Goal: Communication & Community: Answer question/provide support

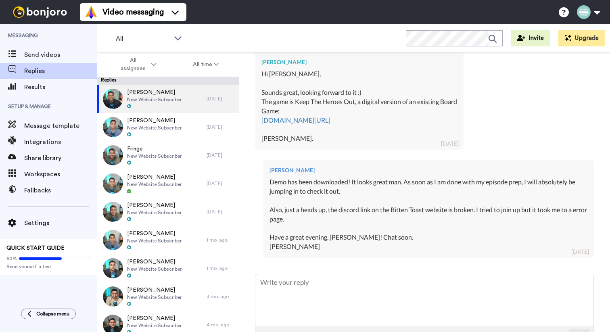
scroll to position [528, 0]
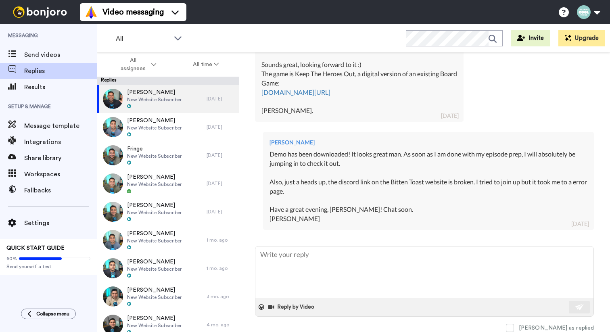
type textarea "x"
click at [302, 256] on textarea at bounding box center [424, 273] width 338 height 52
type textarea "H"
type textarea "x"
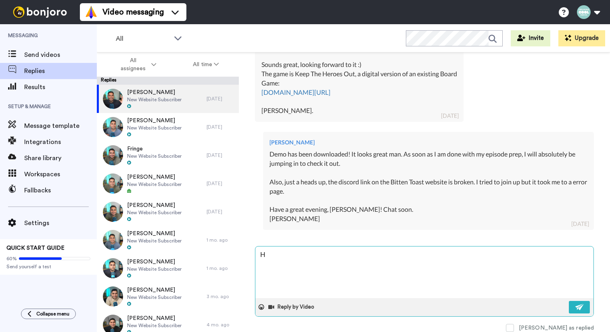
type textarea "He"
type textarea "x"
type textarea "Hey"
type textarea "x"
type textarea "Hey"
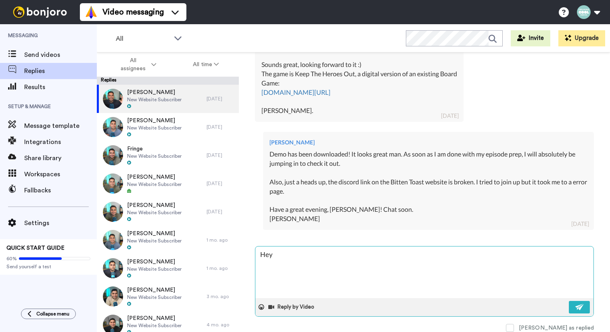
type textarea "x"
type textarea "Hey D"
type textarea "x"
type textarea "Hey [PERSON_NAME]"
type textarea "x"
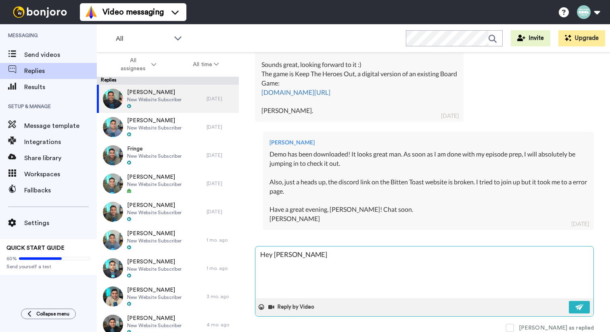
type textarea "Hey [PERSON_NAME]"
type textarea "x"
type textarea "Hey [PERSON_NAME]"
type textarea "x"
type textarea "Hey [PERSON_NAME]"
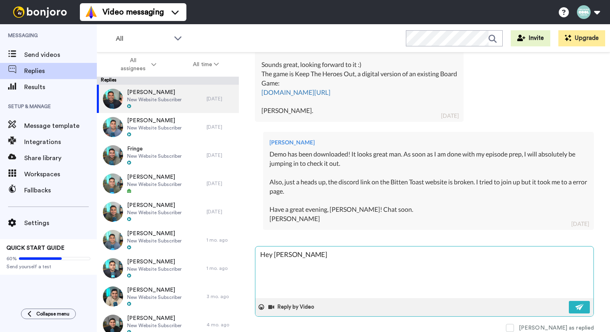
type textarea "x"
type textarea "Hey [PERSON_NAME]"
type textarea "x"
type textarea "Hey [PERSON_NAME]!"
type textarea "x"
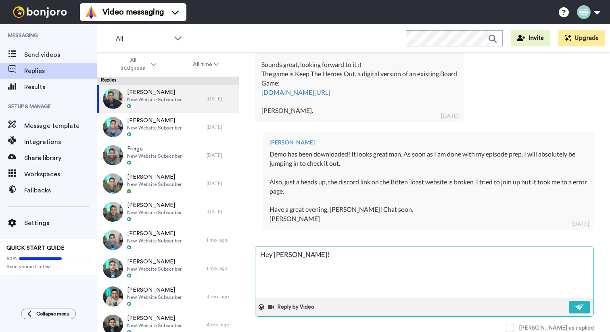
type textarea "Hey [PERSON_NAME]!"
type textarea "x"
type textarea "Hey [PERSON_NAME]!"
type textarea "x"
type textarea "Hey [PERSON_NAME]!,"
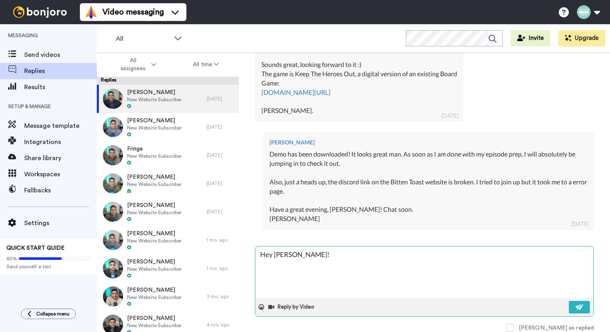
type textarea "x"
type textarea "Hey [PERSON_NAME]!,"
type textarea "x"
type textarea "Hey [PERSON_NAME]!,"
type textarea "x"
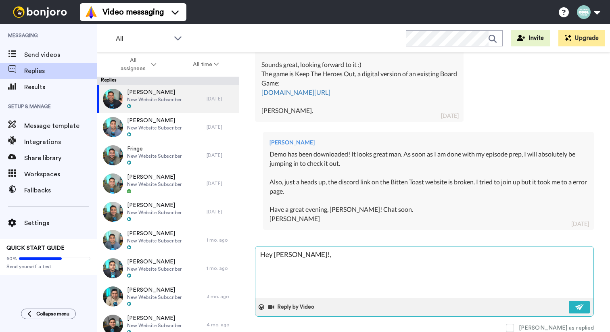
type textarea "Hey [PERSON_NAME]!"
type textarea "x"
type textarea "Hey [PERSON_NAME]!"
type textarea "x"
type textarea "Hey [PERSON_NAME]!"
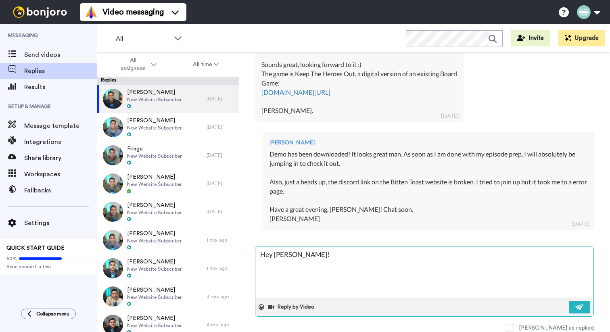
type textarea "x"
type textarea "Hey [PERSON_NAME]! J"
type textarea "x"
type textarea "Hey [PERSON_NAME]! Jus"
type textarea "x"
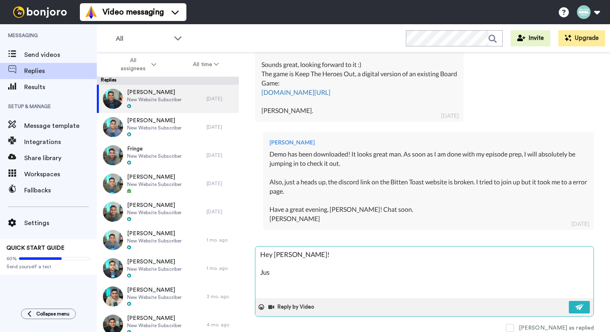
type textarea "Hey [PERSON_NAME]! Just"
type textarea "x"
type textarea "Hey [PERSON_NAME]! Just"
type textarea "x"
type textarea "Hey [PERSON_NAME]! Just w"
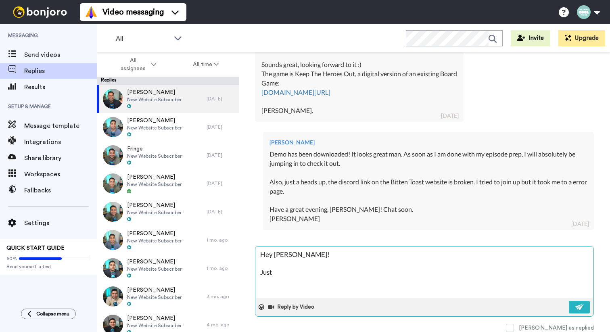
type textarea "x"
type textarea "Hey [PERSON_NAME]! Just wa"
type textarea "x"
type textarea "Hey [PERSON_NAME]! Just wan"
type textarea "x"
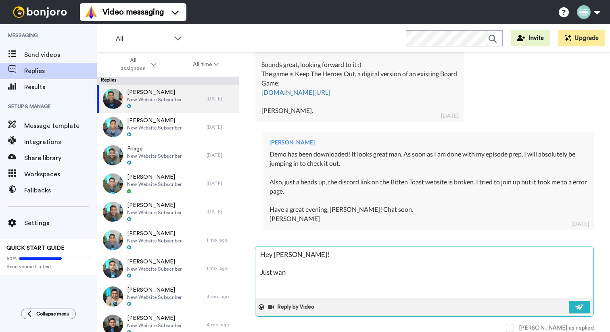
type textarea "Hey [PERSON_NAME]! Just want"
type textarea "x"
type textarea "Hey [PERSON_NAME]! Just wante"
type textarea "x"
type textarea "Hey [PERSON_NAME]! Just wanted"
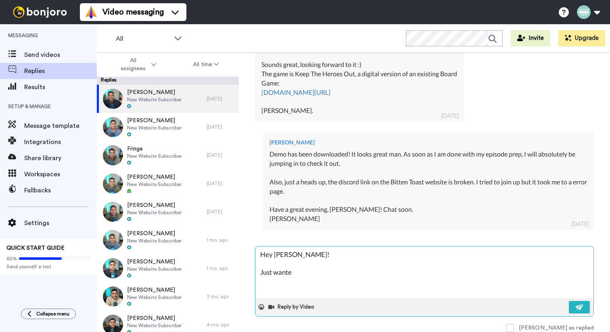
type textarea "x"
type textarea "Hey [PERSON_NAME]! Just wanted"
type textarea "x"
type textarea "Hey [PERSON_NAME]! Just wanted t"
type textarea "x"
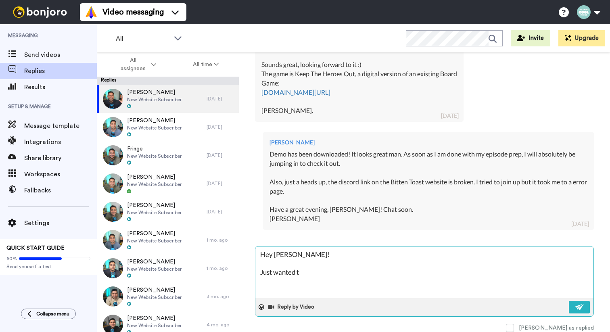
type textarea "Hey [PERSON_NAME]! Just wanted to"
type textarea "x"
type textarea "Hey [PERSON_NAME]! Just wanted to"
type textarea "x"
type textarea "Hey [PERSON_NAME]! Just wanted to c"
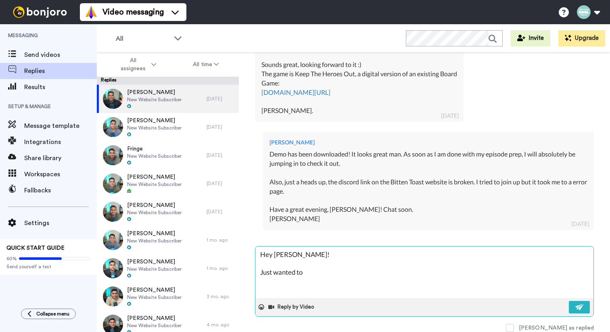
type textarea "x"
type textarea "Hey [PERSON_NAME]! Just wanted to ch"
type textarea "x"
type textarea "Hey [PERSON_NAME]! Just wanted to che"
type textarea "x"
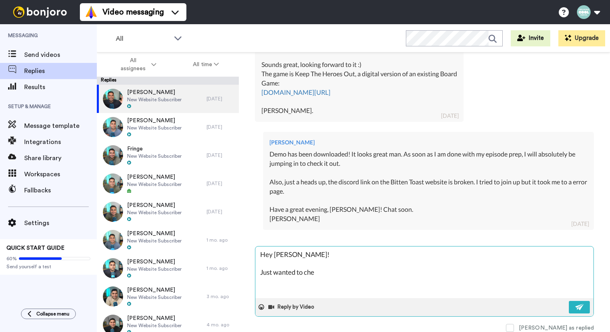
type textarea "Hey [PERSON_NAME]! Just wanted to chec"
type textarea "x"
type textarea "Hey [PERSON_NAME]! Just wanted to check"
type textarea "x"
type textarea "Hey [PERSON_NAME]! Just wanted to check"
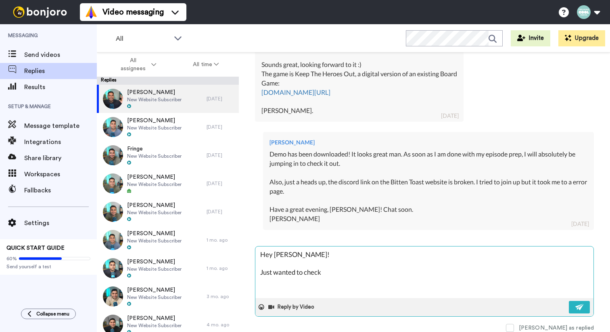
type textarea "x"
type textarea "Hey [PERSON_NAME]! Just wanted to check i"
type textarea "x"
type textarea "Hey [PERSON_NAME]! Just wanted to check in"
type textarea "x"
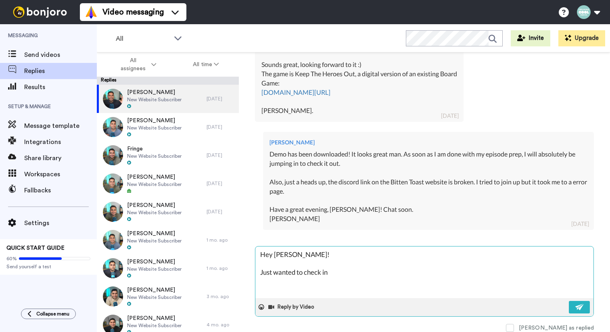
type textarea "Hey [PERSON_NAME]! Just wanted to check in"
type textarea "x"
type textarea "Hey [PERSON_NAME]! Just wanted to check in t"
type textarea "x"
type textarea "Hey [PERSON_NAME]! Just wanted to check in to"
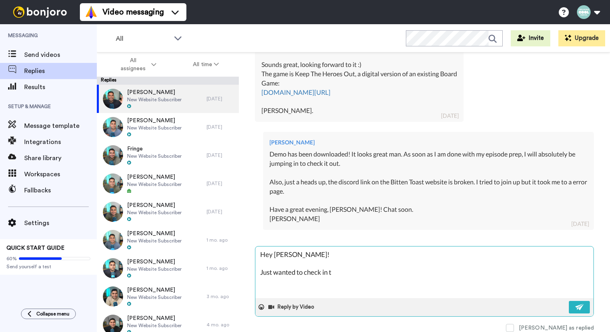
type textarea "x"
type textarea "Hey [PERSON_NAME]! Just wanted to check in to"
type textarea "x"
type textarea "Hey [PERSON_NAME]! Just wanted to check in to s"
type textarea "x"
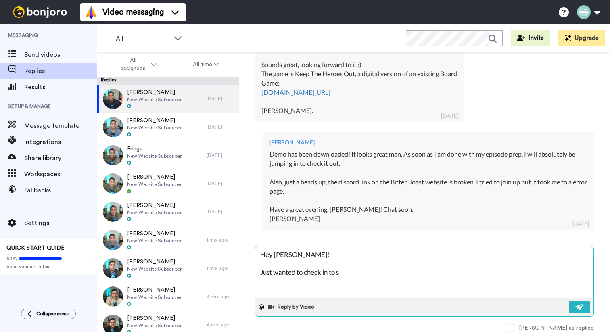
type textarea "Hey [PERSON_NAME]! Just wanted to check in to se"
type textarea "x"
type textarea "Hey [PERSON_NAME]! Just wanted to check in to see"
type textarea "x"
type textarea "Hey [PERSON_NAME]! Just wanted to check in to see"
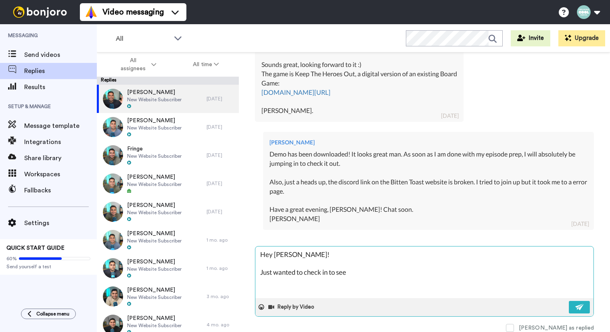
type textarea "x"
type textarea "Hey [PERSON_NAME]! Just wanted to check in to see i"
type textarea "x"
type textarea "Hey [PERSON_NAME]! Just wanted to check in to see if"
type textarea "x"
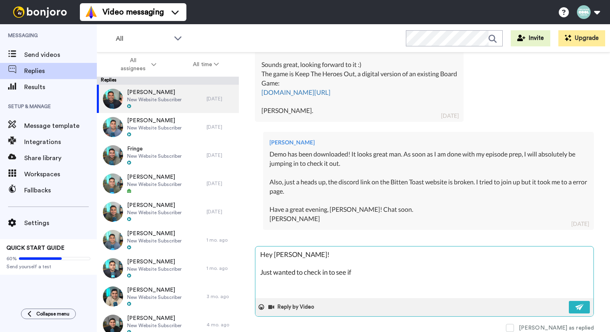
type textarea "Hey [PERSON_NAME]! Just wanted to check in to see if"
type textarea "x"
type textarea "Hey [PERSON_NAME]! Just wanted to check in to see if y"
type textarea "x"
type textarea "Hey [PERSON_NAME]! Just wanted to check in to see if yo"
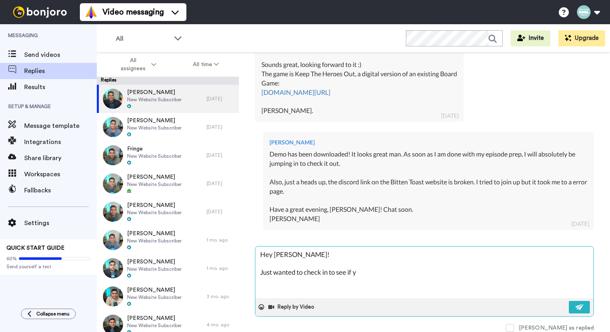
type textarea "x"
type textarea "Hey [PERSON_NAME]! Just wanted to check in to see if you"
type textarea "x"
type textarea "Hey [PERSON_NAME]! Just wanted to check in to see if you"
type textarea "x"
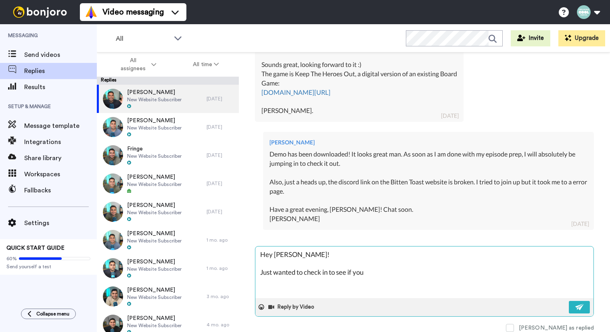
type textarea "Hey [PERSON_NAME]! Just wanted to check in to see if you h"
type textarea "x"
type textarea "Hey [PERSON_NAME]! Just wanted to check in to see if you ha"
type textarea "x"
type textarea "Hey [PERSON_NAME]! Just wanted to check in to see if you had"
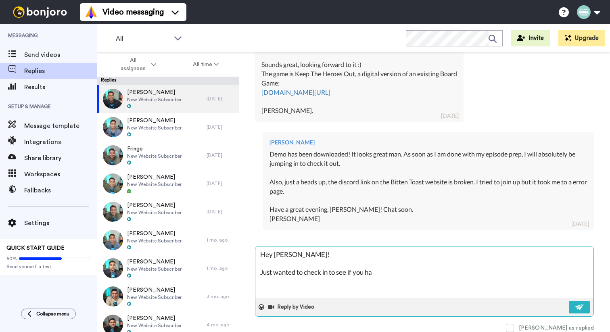
type textarea "x"
type textarea "Hey [PERSON_NAME]! Just wanted to check in to see if you had"
type textarea "x"
type textarea "Hey [PERSON_NAME]! Just wanted to check in to see if you had a"
type textarea "x"
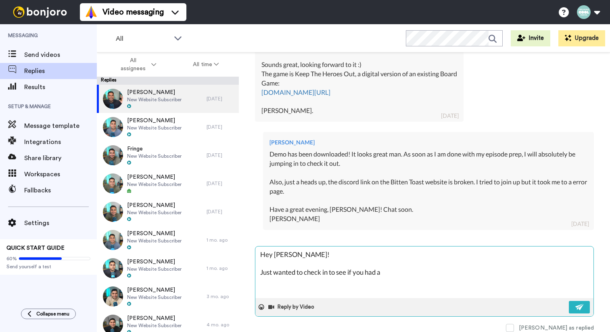
type textarea "Hey [PERSON_NAME]! Just wanted to check in to see if you had a"
type textarea "x"
type textarea "Hey [PERSON_NAME]! Just wanted to check in to see if you had a c"
type textarea "x"
type textarea "Hey [PERSON_NAME]! Just wanted to check in to see if you had a ch"
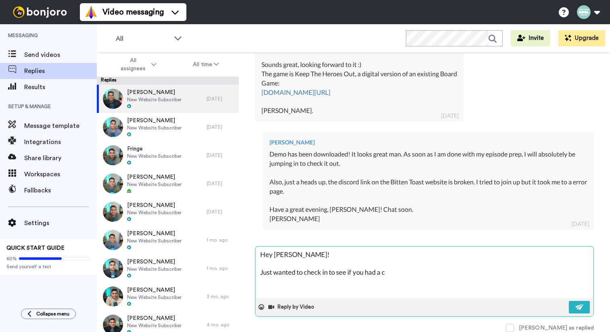
type textarea "x"
type textarea "Hey [PERSON_NAME]! Just wanted to check in to see if you had a cha"
type textarea "x"
type textarea "Hey [PERSON_NAME]! Just wanted to check in to see if you had a chan"
type textarea "x"
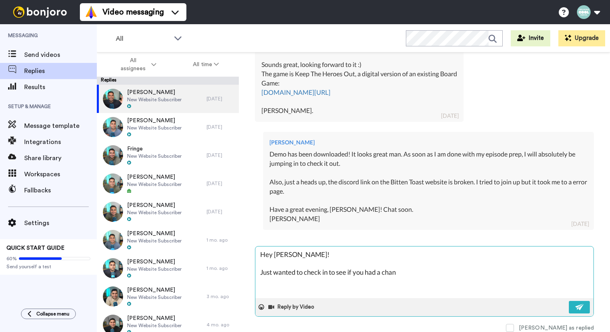
type textarea "Hey [PERSON_NAME]! Just wanted to check in to see if you had a chanc"
type textarea "x"
type textarea "Hey [PERSON_NAME]! Just wanted to check in to see if you had a chance"
type textarea "x"
type textarea "Hey [PERSON_NAME]! Just wanted to check in to see if you had a chance"
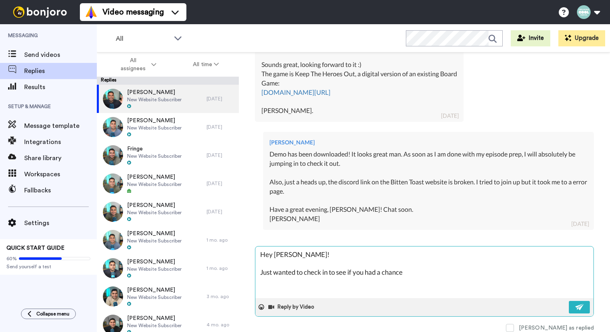
type textarea "x"
type textarea "Hey [PERSON_NAME]! Just wanted to check in to see if you had a chance t"
type textarea "x"
type textarea "Hey [PERSON_NAME]! Just wanted to check in to see if you had a chance to"
type textarea "x"
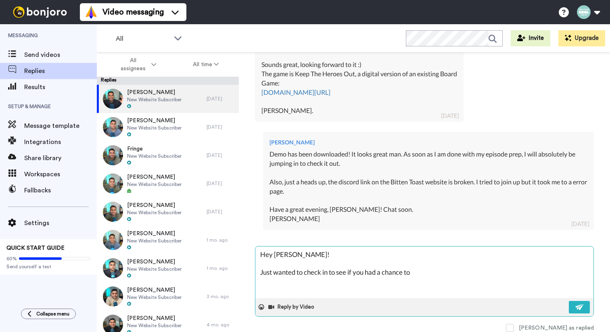
type textarea "Hey [PERSON_NAME]! Just wanted to check in to see if you had a chance to"
type textarea "x"
type textarea "Hey [PERSON_NAME]! Just wanted to check in to see if you had a chance to c"
type textarea "x"
type textarea "Hey [PERSON_NAME]! Just wanted to check in to see if you had a chance to ch"
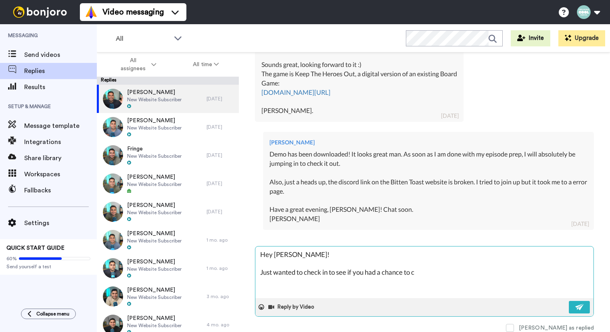
type textarea "x"
type textarea "Hey [PERSON_NAME]! Just wanted to check in to see if you had a chance to che"
type textarea "x"
type textarea "Hey [PERSON_NAME]! Just wanted to check in to see if you had a chance to chec"
type textarea "x"
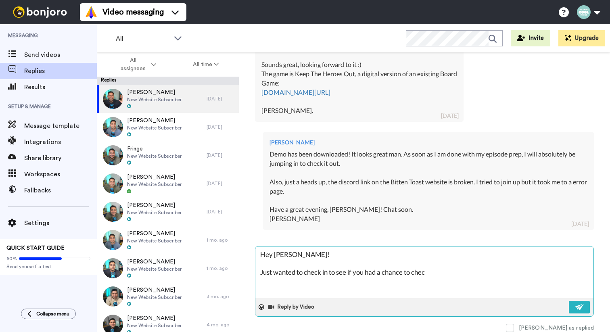
type textarea "Hey [PERSON_NAME]! Just wanted to check in to see if you had a chance to check"
type textarea "x"
type textarea "Hey [PERSON_NAME]! Just wanted to check in to see if you had a chance to check"
type textarea "x"
type textarea "Hey [PERSON_NAME]! Just wanted to check in to see if you had a chance to check o"
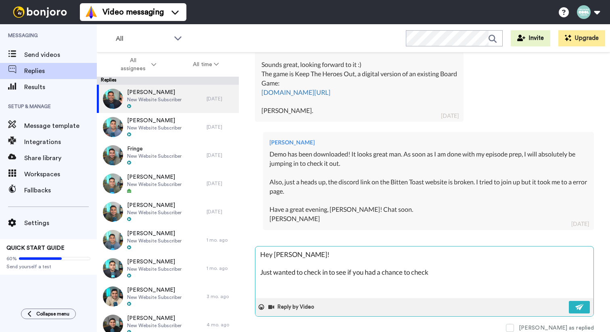
type textarea "x"
type textarea "Hey [PERSON_NAME]! Just wanted to check in to see if you had a chance to check …"
type textarea "x"
type textarea "Hey [PERSON_NAME]! Just wanted to check in to see if you had a chance to check …"
type textarea "x"
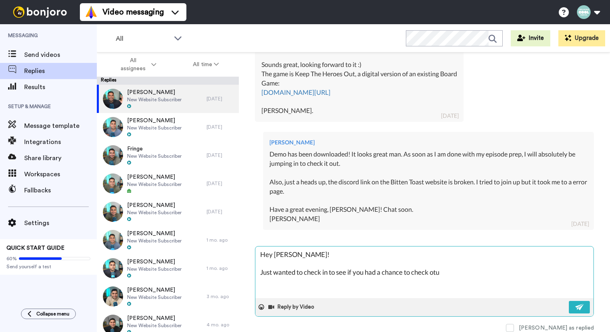
type textarea "Hey [PERSON_NAME]! Just wanted to check in to see if you had a chance to check …"
type textarea "x"
type textarea "Hey [PERSON_NAME]! Just wanted to check in to see if you had a chance to check …"
type textarea "x"
type textarea "Hey [PERSON_NAME]! Just wanted to check in to see if you had a chance to check …"
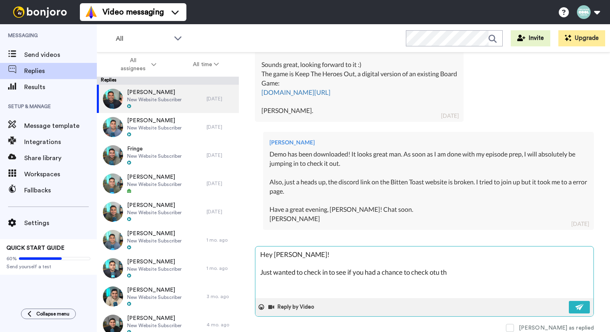
type textarea "x"
type textarea "Hey [PERSON_NAME]! Just wanted to check in to see if you had a chance to check …"
type textarea "x"
type textarea "Hey [PERSON_NAME]! Just wanted to check in to see if you had a chance to check …"
type textarea "x"
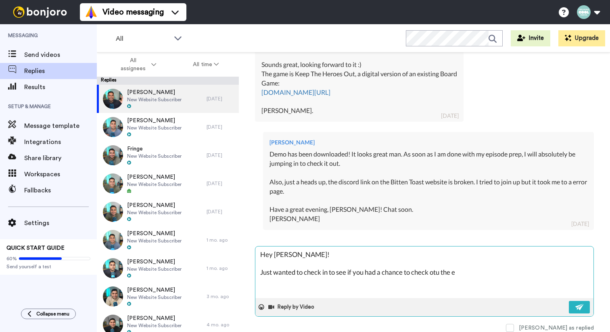
type textarea "Hey [PERSON_NAME]! Just wanted to check in to see if you had a chance to check …"
type textarea "x"
type textarea "Hey [PERSON_NAME]! Just wanted to check in to see if you had a chance to check …"
type textarea "x"
type textarea "Hey [PERSON_NAME]! Just wanted to check in to see if you had a chance to check …"
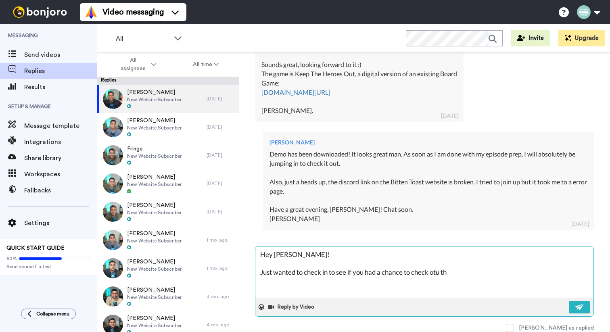
type textarea "x"
type textarea "Hey [PERSON_NAME]! Just wanted to check in to see if you had a chance to check …"
type textarea "x"
type textarea "Hey [PERSON_NAME]! Just wanted to check in to see if you had a chance to check …"
type textarea "x"
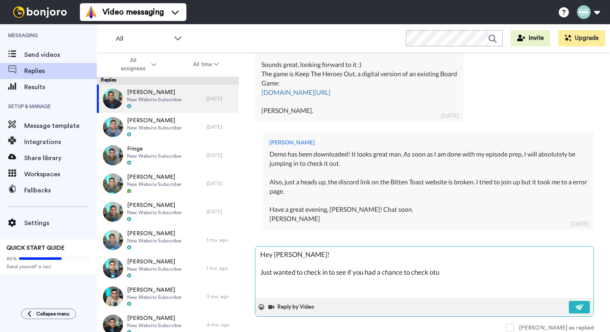
type textarea "Hey [PERSON_NAME]! Just wanted to check in to see if you had a chance to check …"
type textarea "x"
type textarea "Hey [PERSON_NAME]! Just wanted to check in to see if you had a chance to check …"
type textarea "x"
type textarea "Hey [PERSON_NAME]! Just wanted to check in to see if you had a chance to check o"
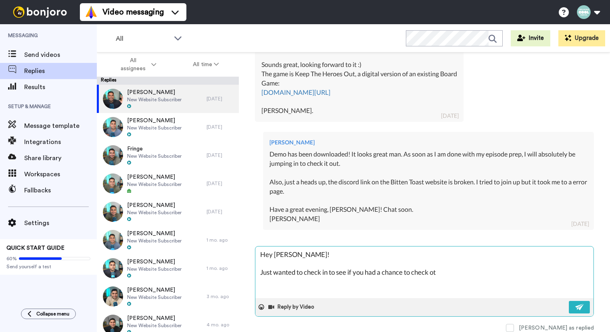
type textarea "x"
type textarea "Hey [PERSON_NAME]! Just wanted to check in to see if you had a chance to check …"
type textarea "x"
type textarea "Hey [PERSON_NAME]! Just wanted to check in to see if you had a chance to check …"
type textarea "x"
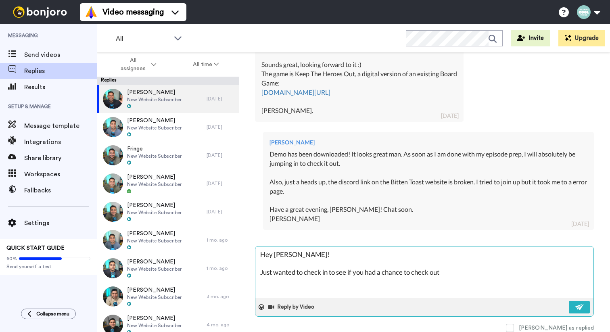
type textarea "Hey [PERSON_NAME]! Just wanted to check in to see if you had a chance to check …"
type textarea "x"
type textarea "Hey [PERSON_NAME]! Just wanted to check in to see if you had a chance to check …"
type textarea "x"
type textarea "Hey [PERSON_NAME]! Just wanted to check in to see if you had a chance to check …"
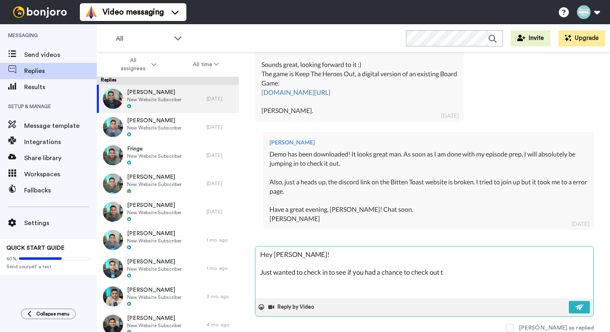
type textarea "x"
type textarea "Hey [PERSON_NAME]! Just wanted to check in to see if you had a chance to check …"
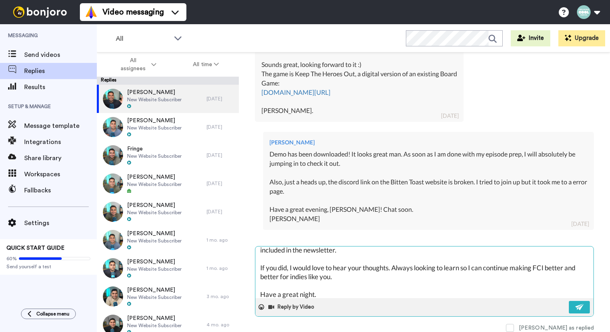
scroll to position [40, 0]
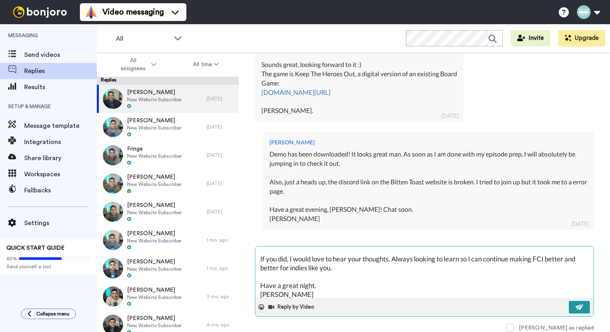
click at [574, 307] on button at bounding box center [579, 307] width 21 height 13
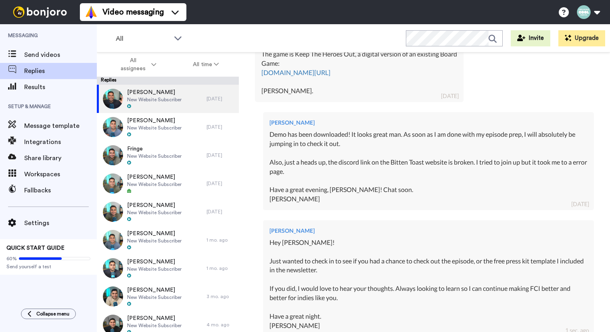
scroll to position [655, 0]
